Goal: Task Accomplishment & Management: Manage account settings

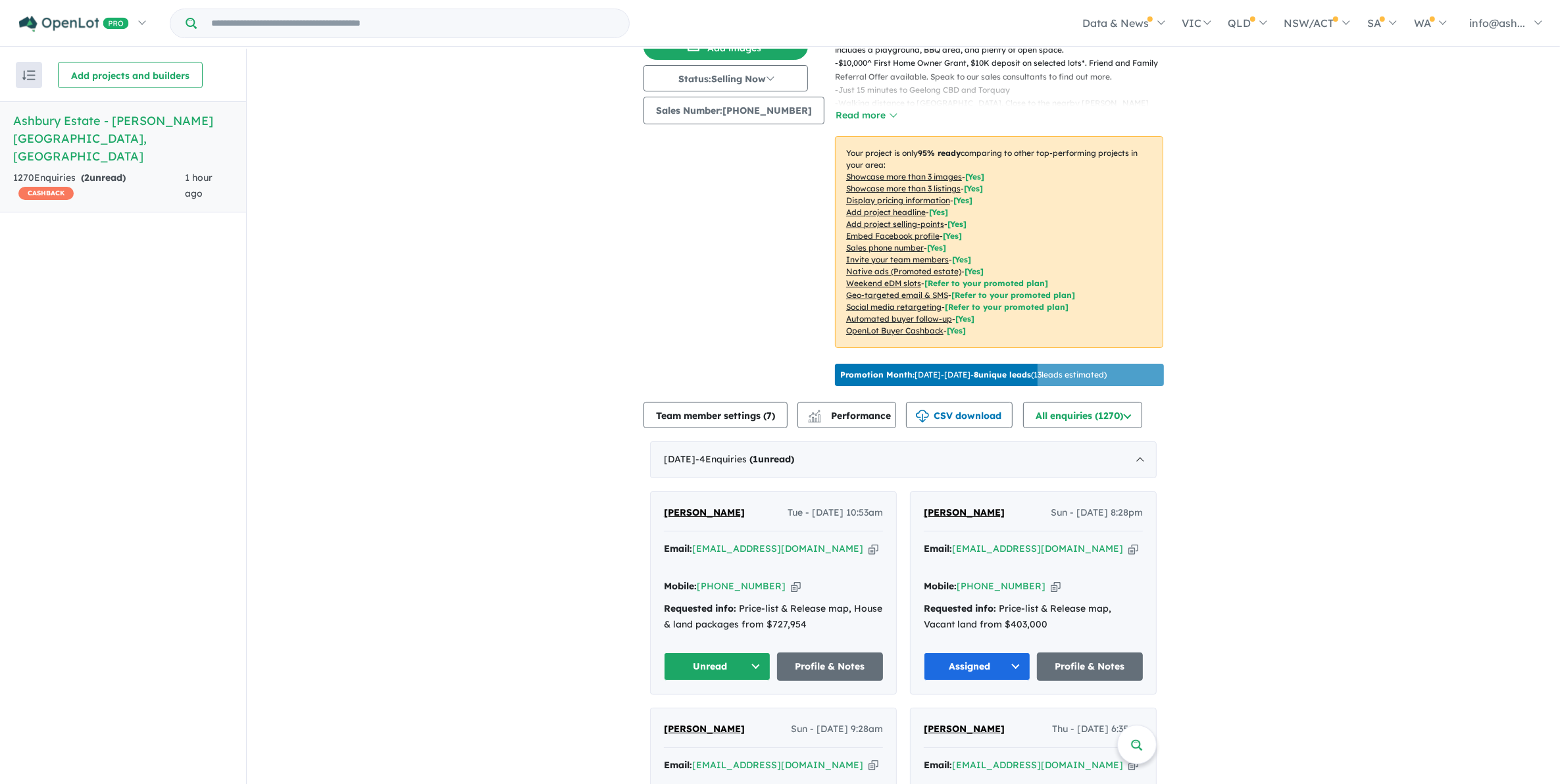
scroll to position [247, 0]
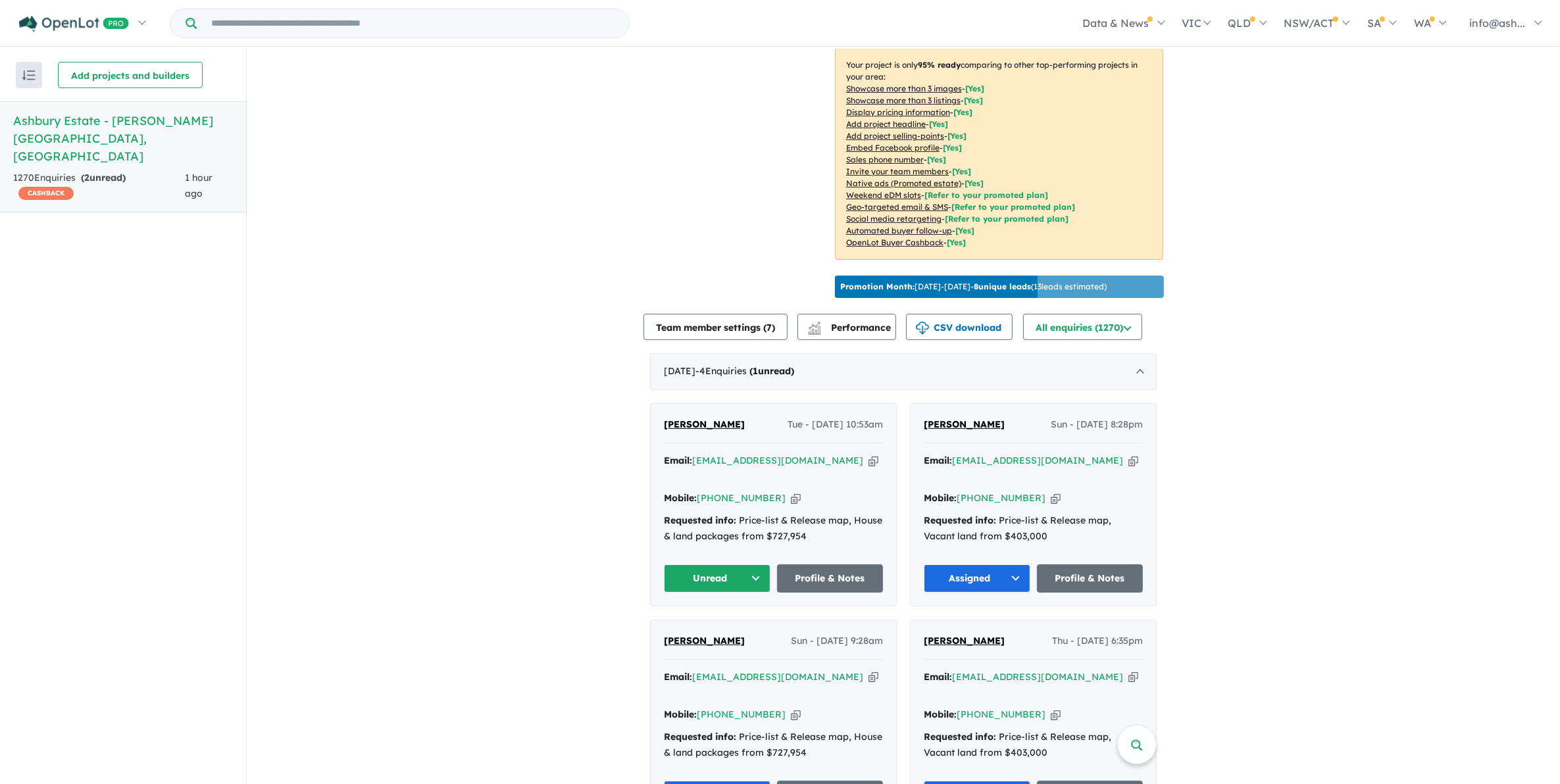
click at [743, 564] on button "Unread" at bounding box center [717, 578] width 107 height 29
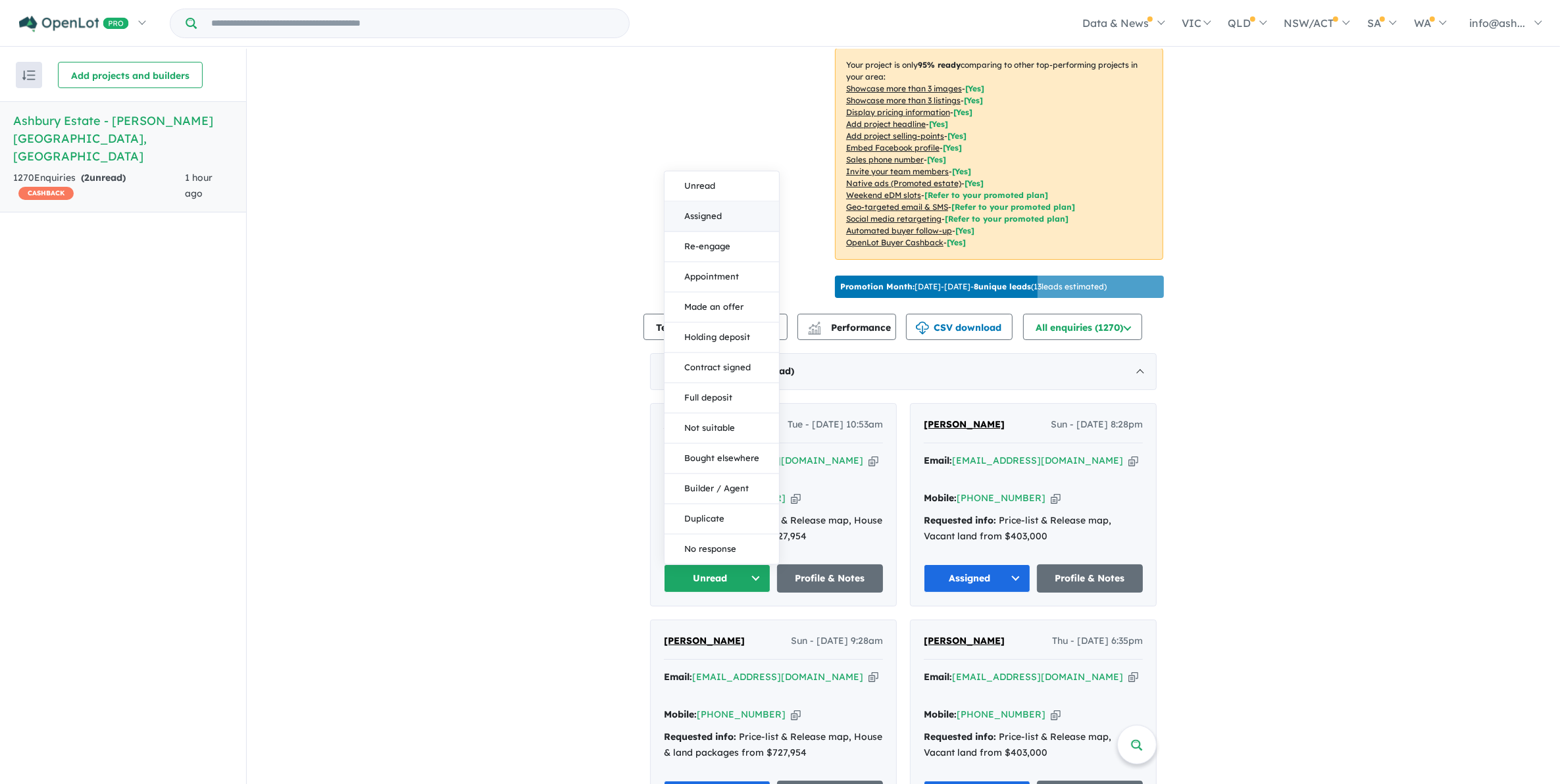
click at [711, 201] on button "Assigned" at bounding box center [722, 216] width 115 height 31
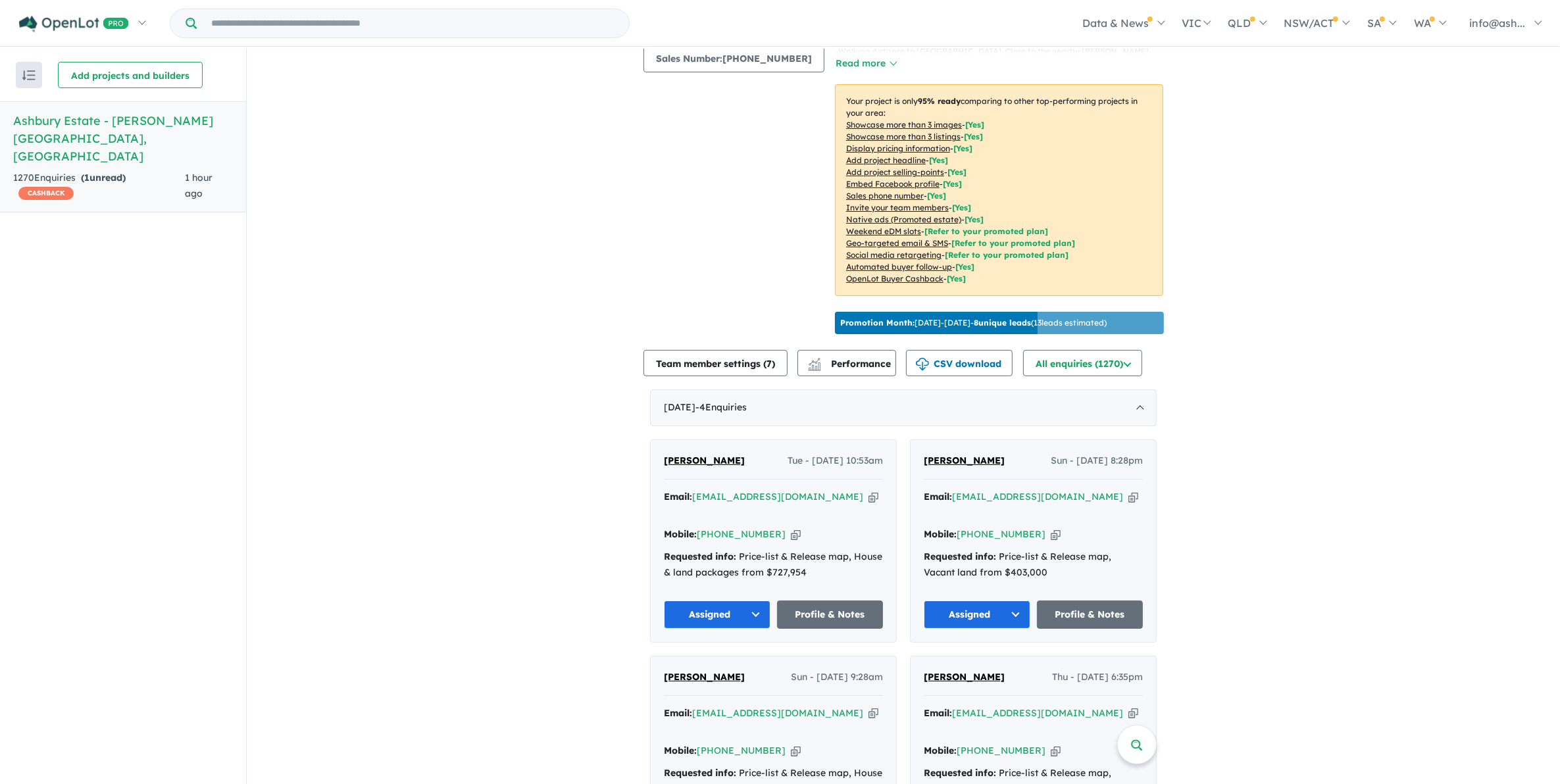
scroll to position [411, 0]
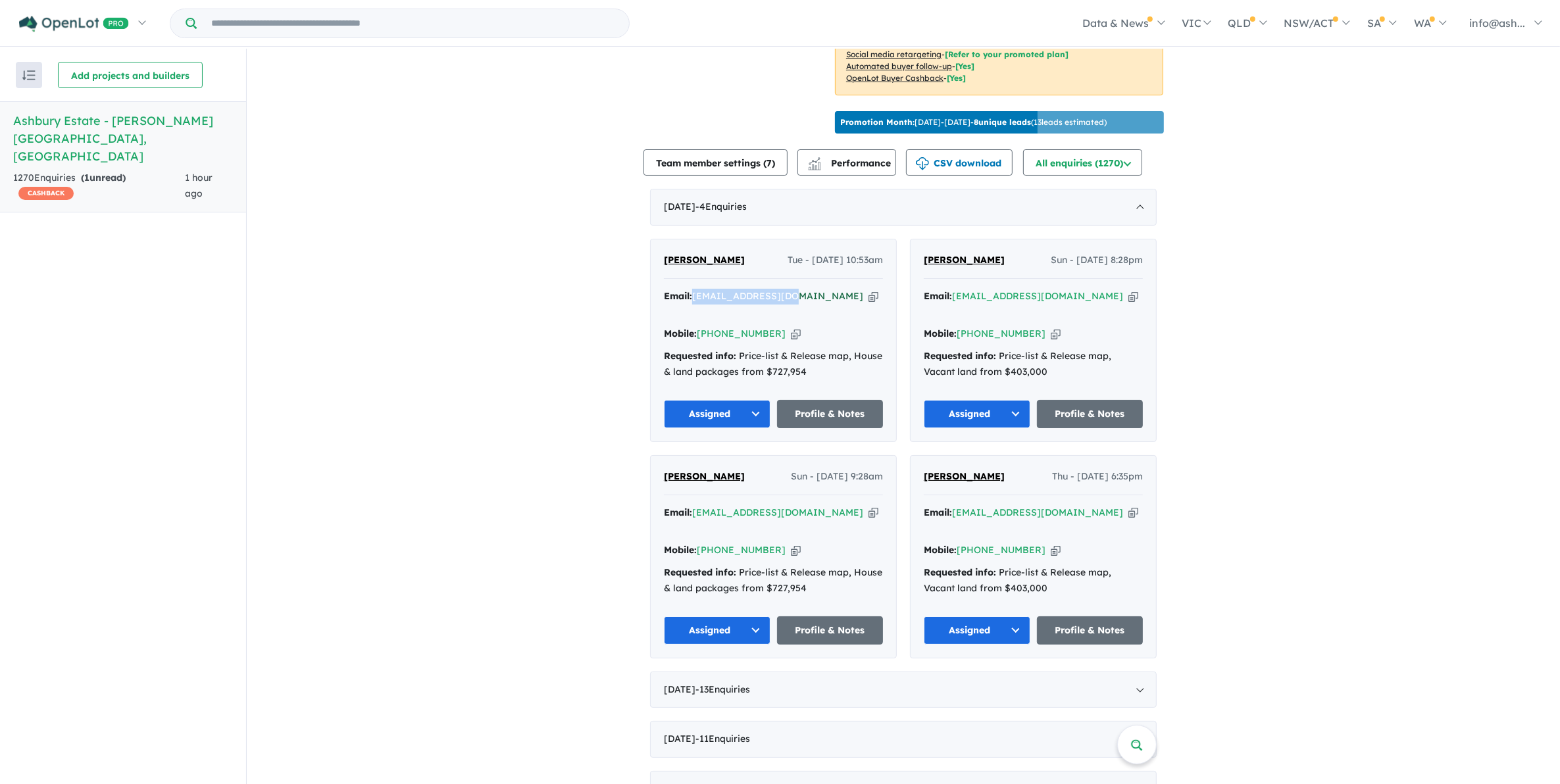
drag, startPoint x: 783, startPoint y: 290, endPoint x: 692, endPoint y: 291, distance: 91.0
click at [692, 291] on div "Email: loutasic@gmail.com Copied!" at bounding box center [774, 304] width 219 height 32
copy a%20Ashbury%20Estate%20-%20Armstrong%20Creek"] "loutasic@gmail.com"
click at [852, 400] on link "Profile & Notes" at bounding box center [830, 414] width 107 height 29
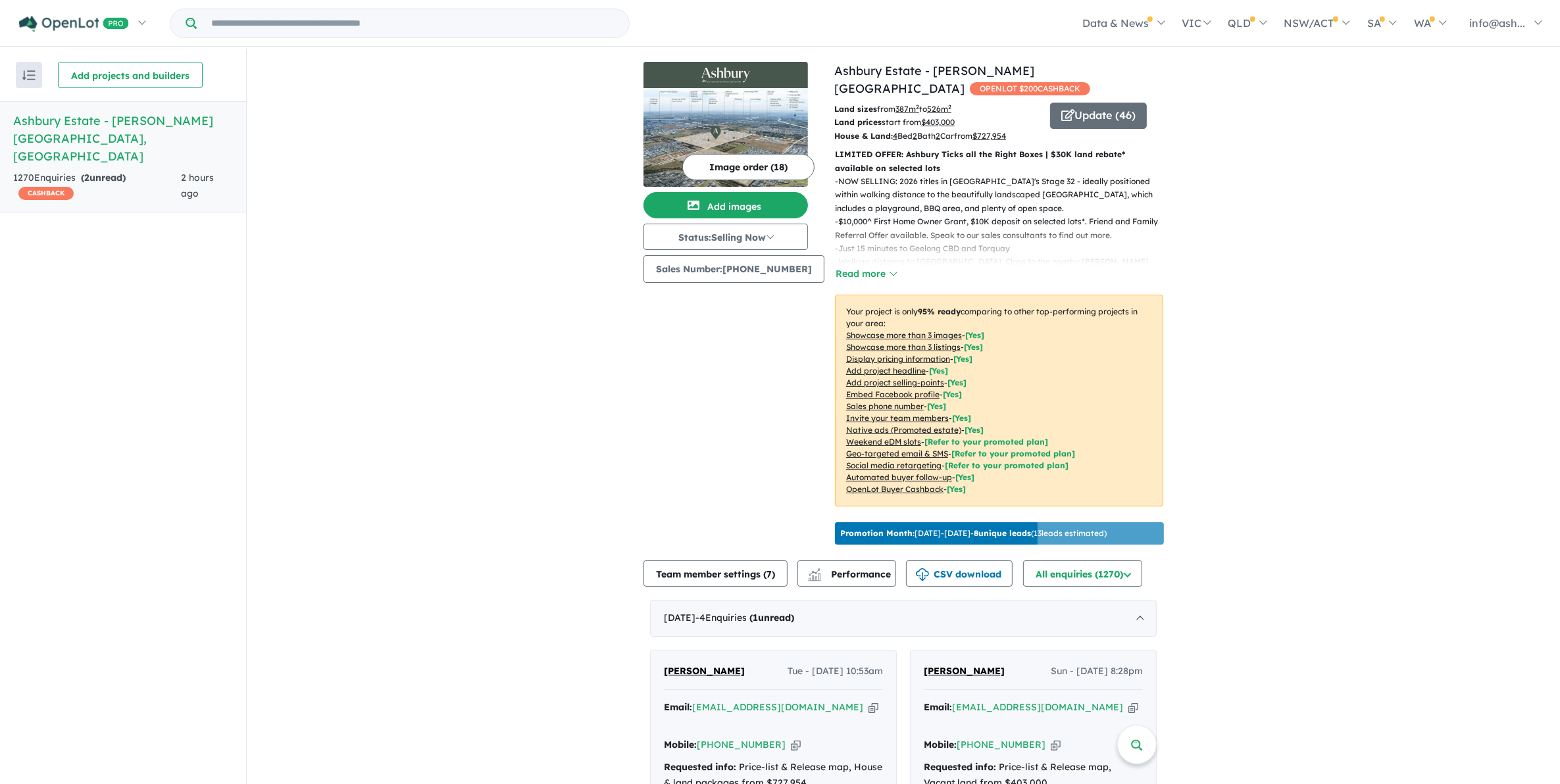
scroll to position [411, 0]
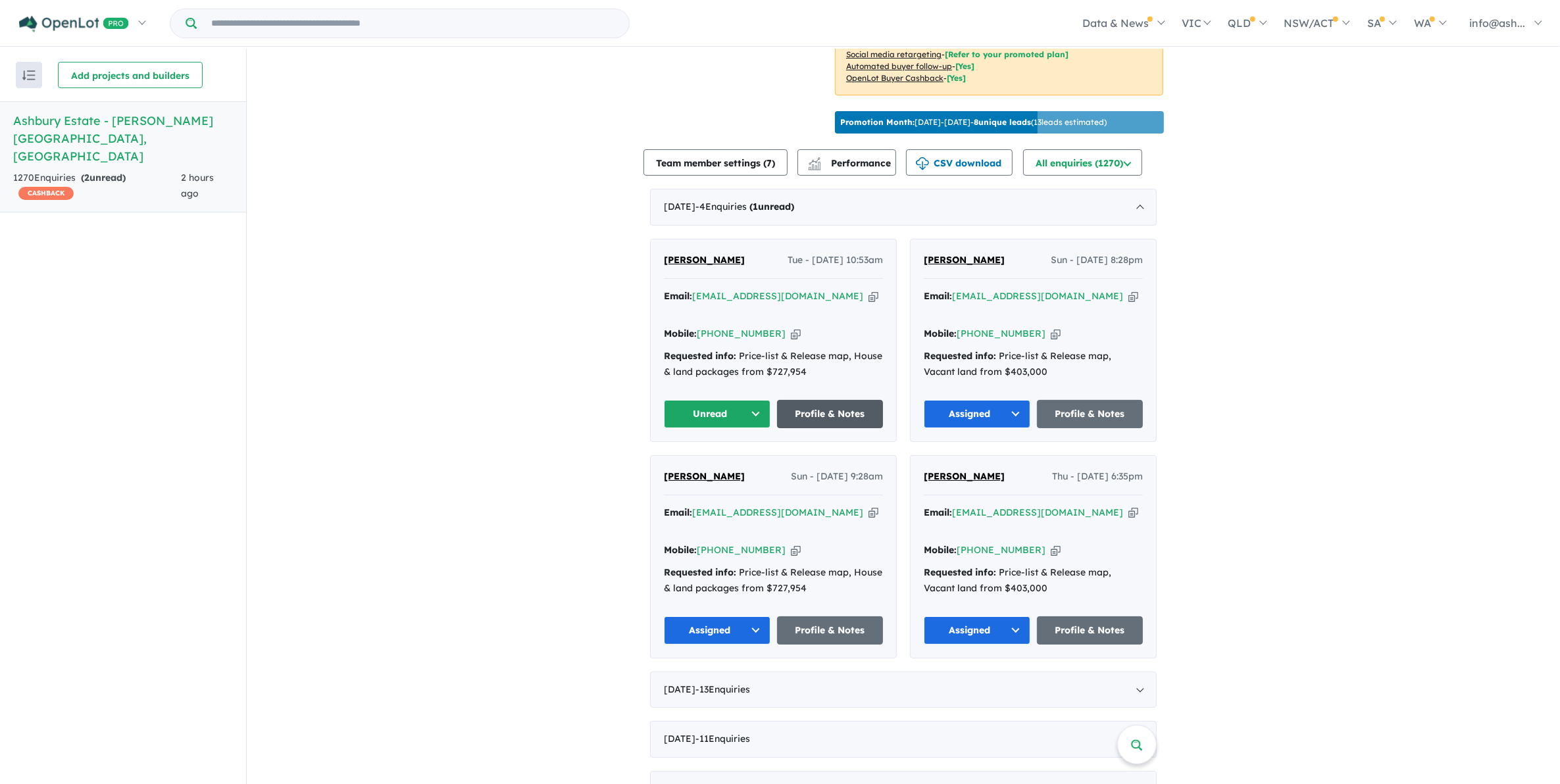
click at [843, 400] on link "Profile & Notes" at bounding box center [830, 414] width 107 height 29
drag, startPoint x: 1398, startPoint y: 435, endPoint x: 1353, endPoint y: 423, distance: 46.6
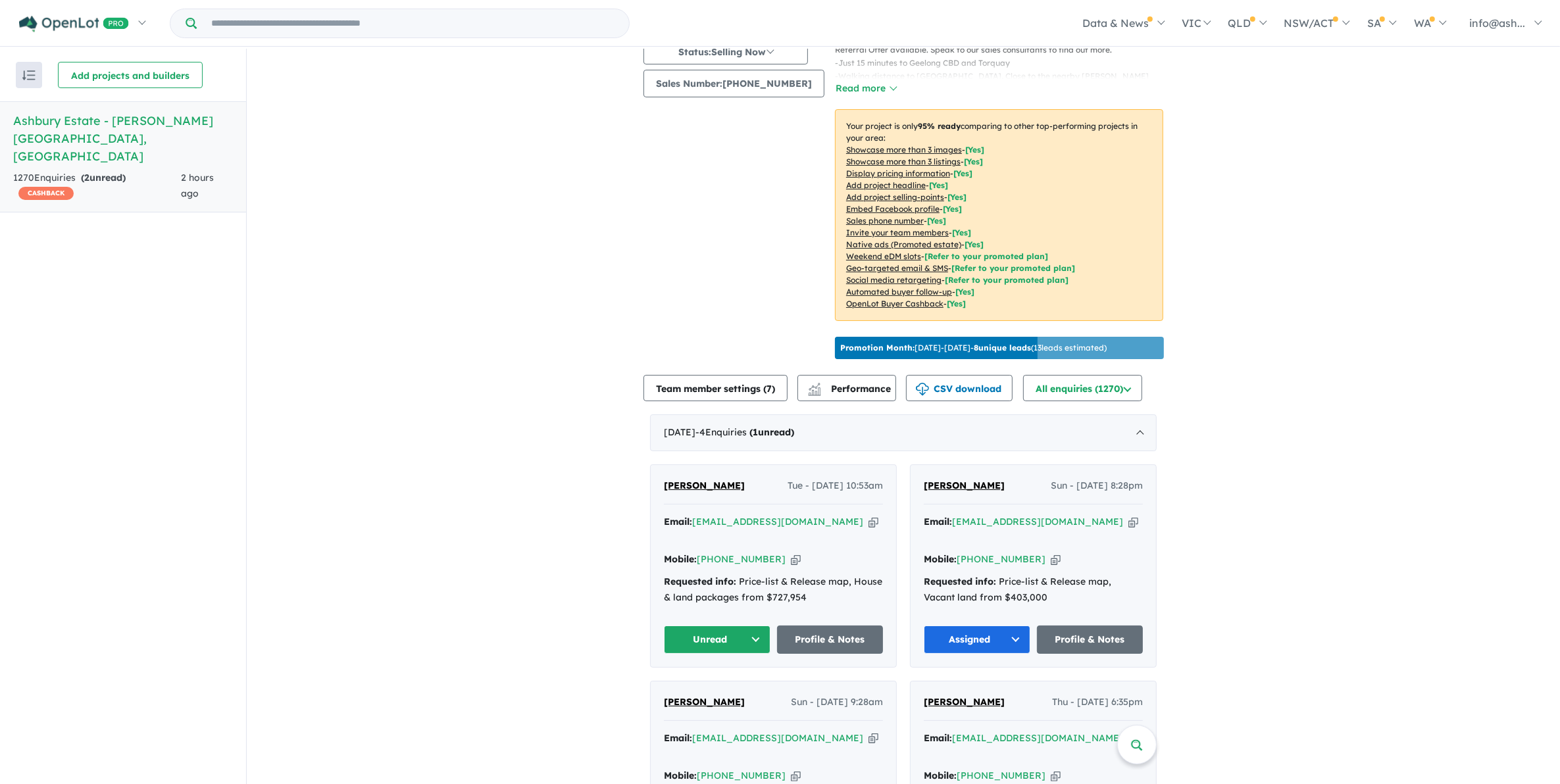
scroll to position [329, 0]
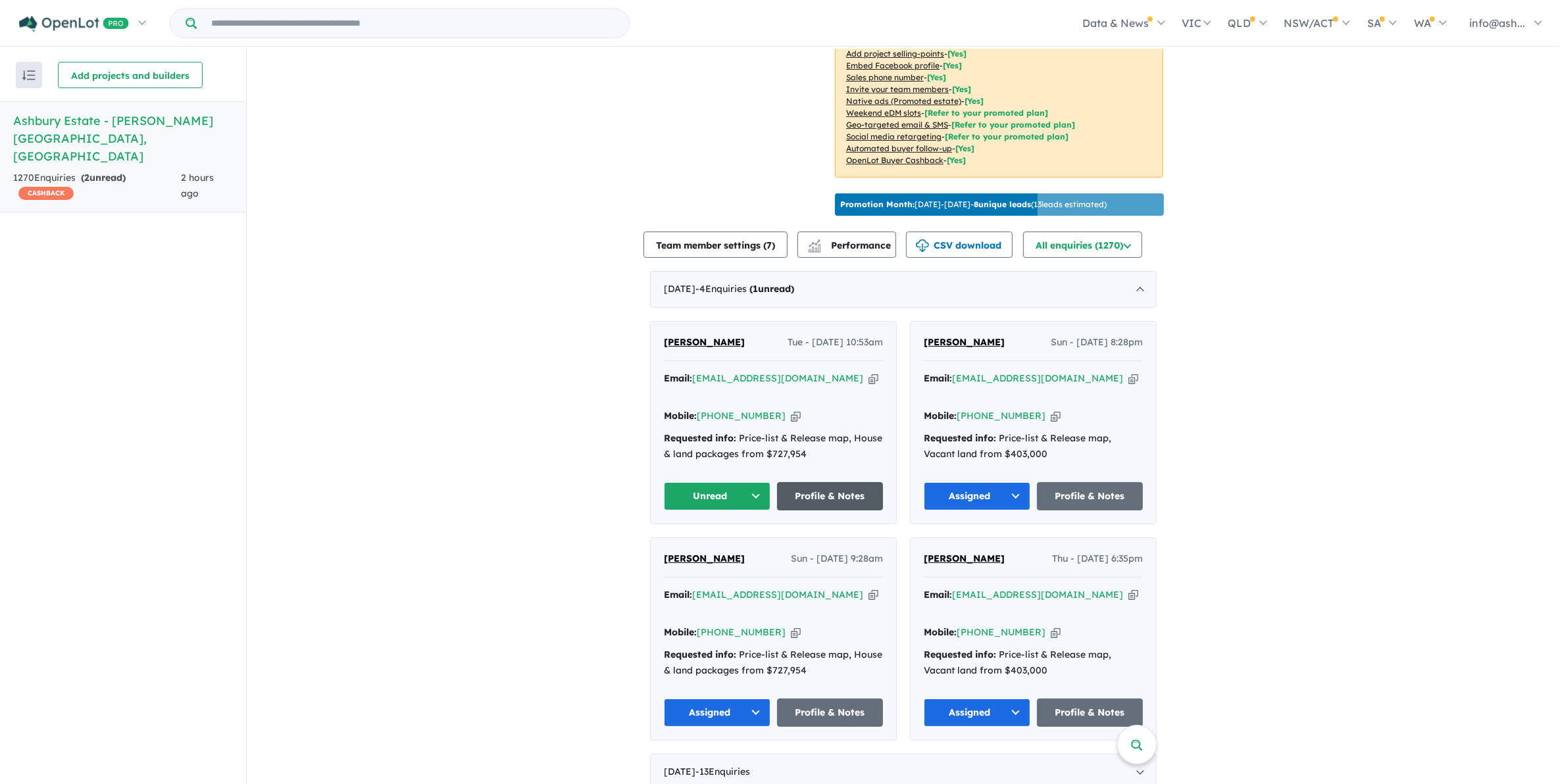
click at [829, 482] on link "Profile & Notes" at bounding box center [830, 496] width 107 height 29
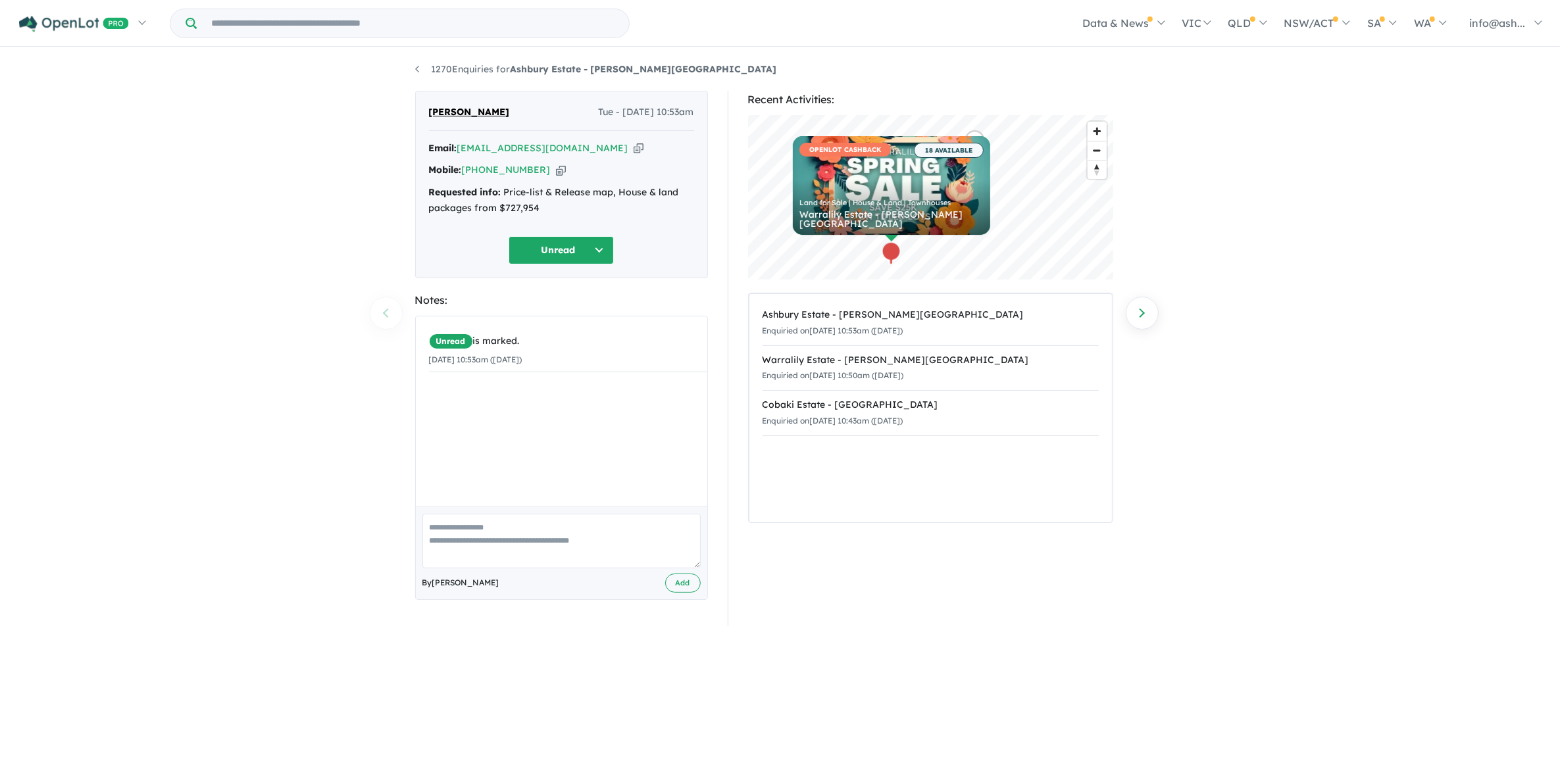
click at [1429, 468] on div "1270 Enquiries for Ashbury Estate - [PERSON_NAME][GEOGRAPHIC_DATA] Previous enq…" at bounding box center [780, 417] width 1560 height 738
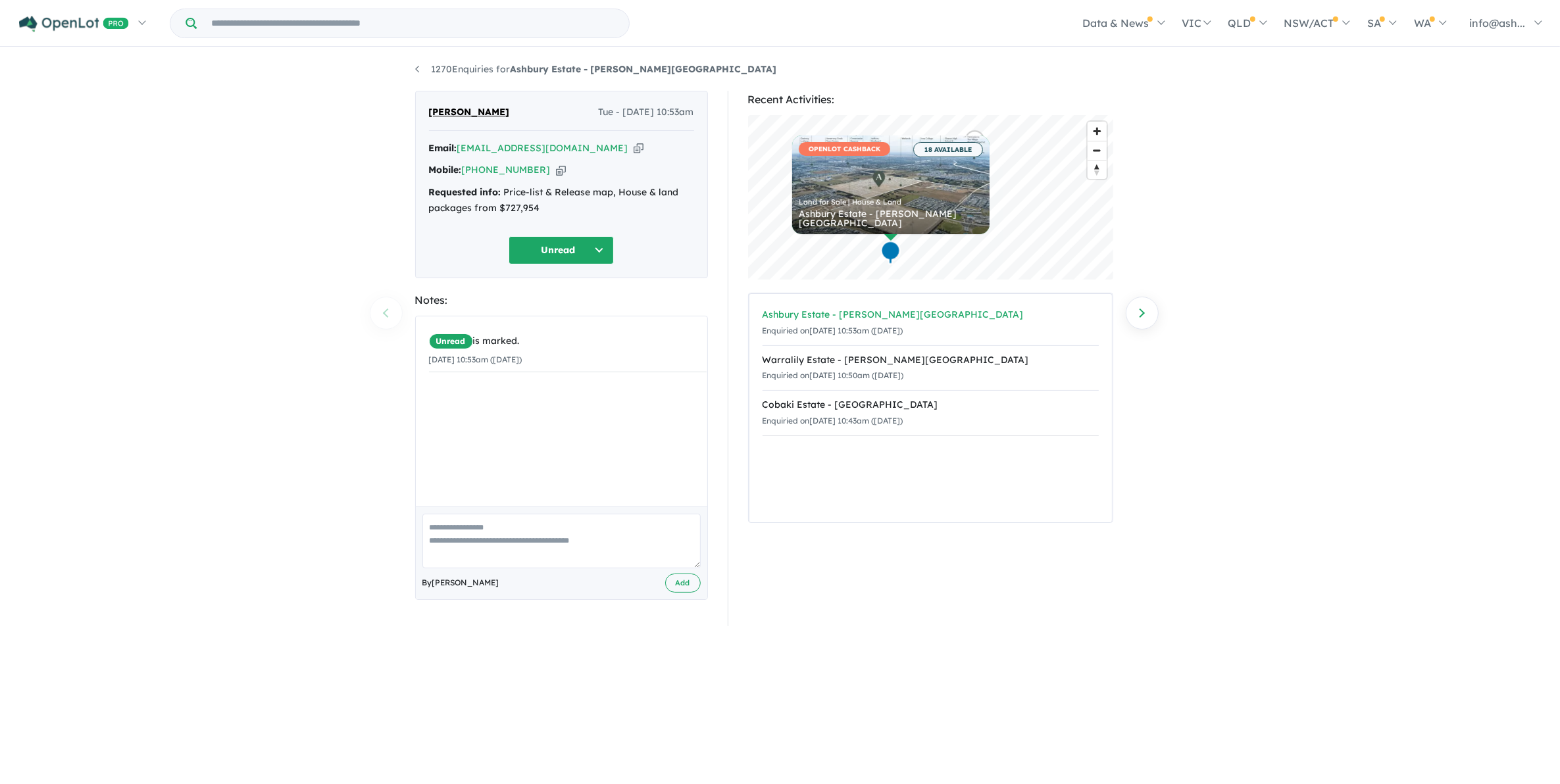
click at [893, 313] on div "Ashbury Estate - Armstrong Creek" at bounding box center [930, 315] width 336 height 16
